Goal: Task Accomplishment & Management: Complete application form

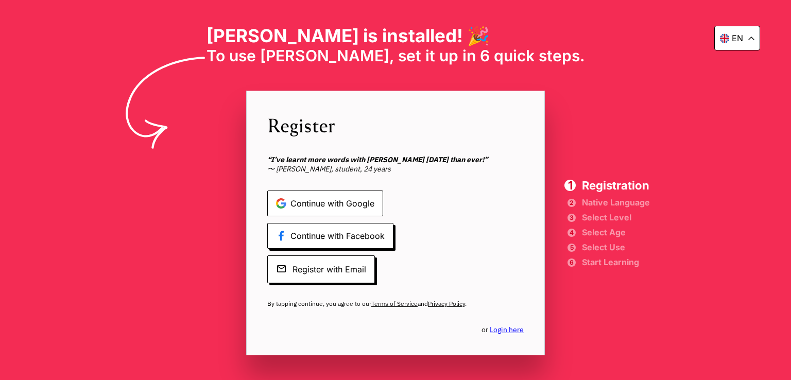
click at [362, 199] on span "Continue with Google" at bounding box center [325, 204] width 116 height 26
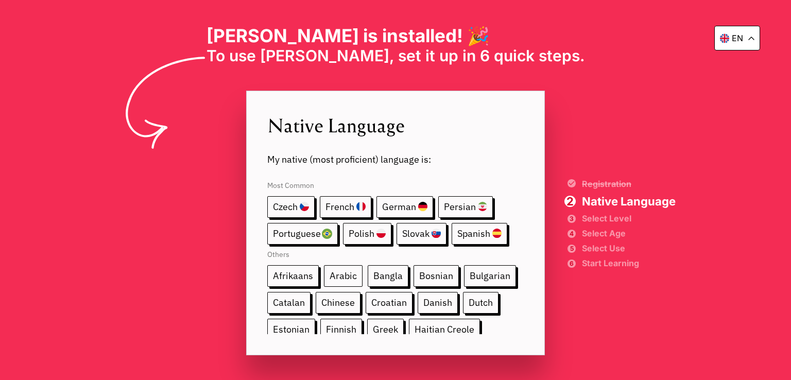
click at [345, 269] on span "Arabic" at bounding box center [343, 276] width 39 height 22
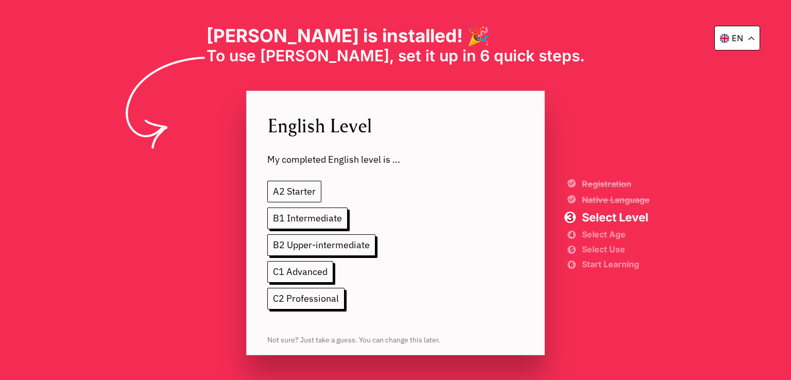
click at [300, 184] on span "A2 Starter" at bounding box center [294, 192] width 54 height 22
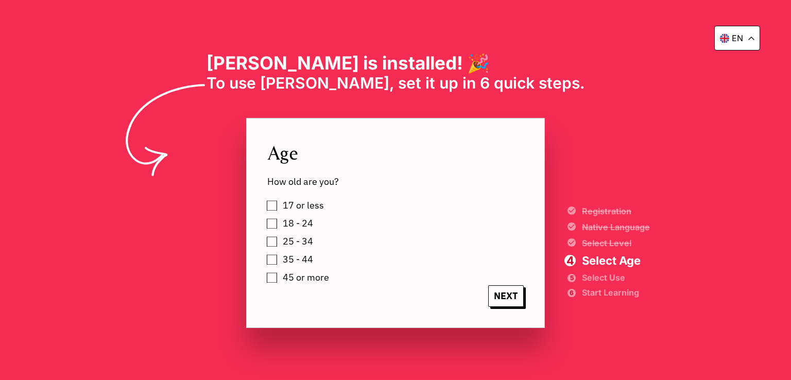
click at [279, 225] on label "18 - 24" at bounding box center [296, 223] width 34 height 15
click at [522, 289] on span "NEXT" at bounding box center [506, 296] width 36 height 22
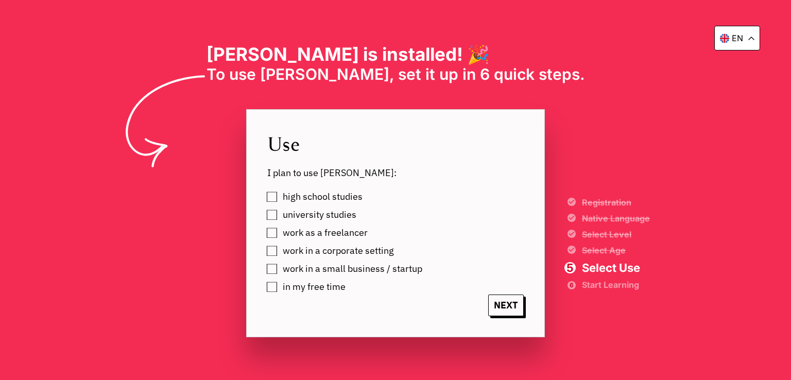
click at [279, 232] on label "work as a freelancer" at bounding box center [323, 232] width 89 height 15
click at [520, 308] on span "NEXT" at bounding box center [506, 306] width 36 height 22
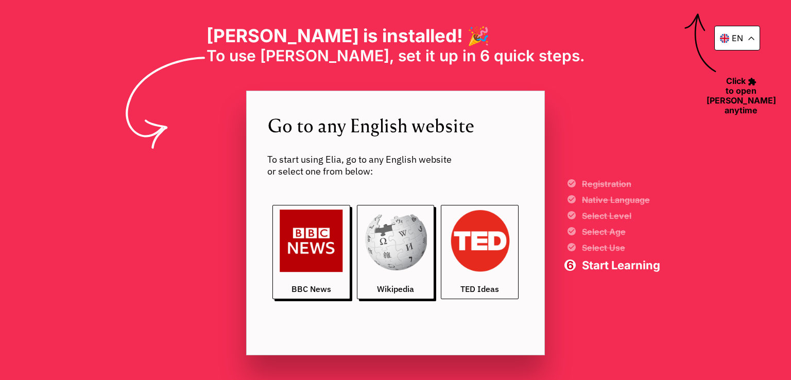
click at [465, 259] on img at bounding box center [479, 241] width 63 height 63
